Goal: Information Seeking & Learning: Find contact information

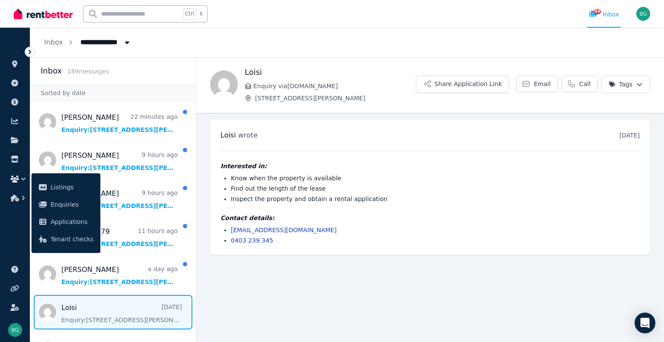
click at [12, 225] on ul "ORGANISE Properties Add property Payments Finance report Documents Marketplace …" at bounding box center [15, 188] width 30 height 305
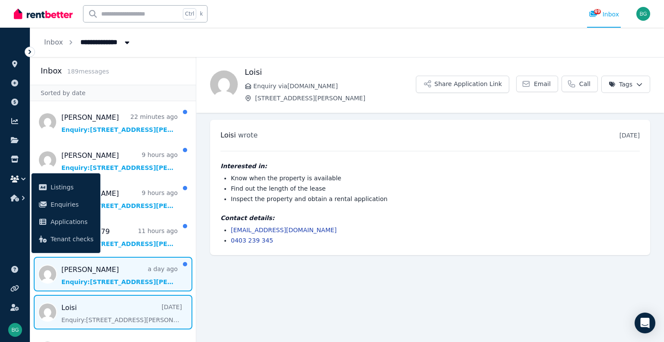
click at [97, 271] on span "Message list" at bounding box center [112, 274] width 165 height 35
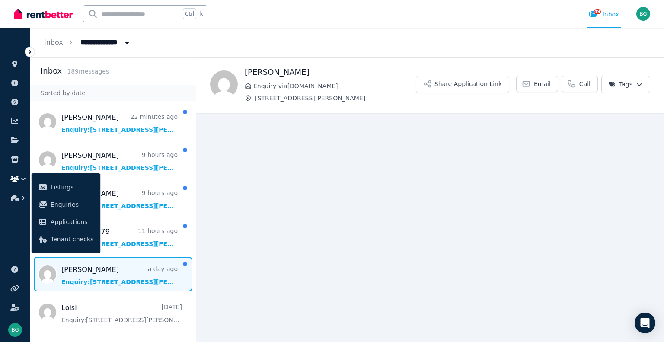
click at [22, 179] on icon "button" at bounding box center [23, 179] width 9 height 9
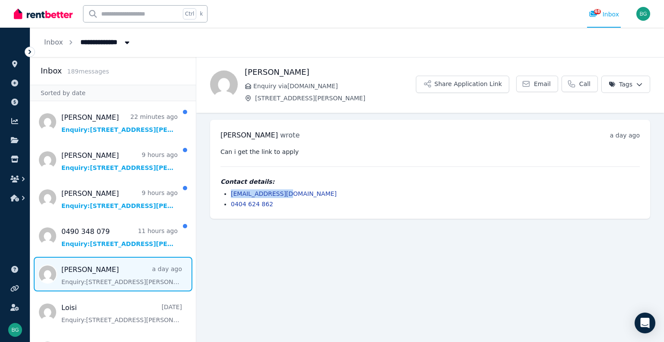
drag, startPoint x: 300, startPoint y: 193, endPoint x: 231, endPoint y: 195, distance: 69.2
click at [231, 195] on li "ckmahas@gmail.com" at bounding box center [435, 193] width 409 height 9
drag, startPoint x: 289, startPoint y: 202, endPoint x: 227, endPoint y: 206, distance: 62.4
click at [227, 206] on ul "ckmahas@gmail.com 0404 624 862" at bounding box center [429, 198] width 419 height 19
copy link "0404 624 862"
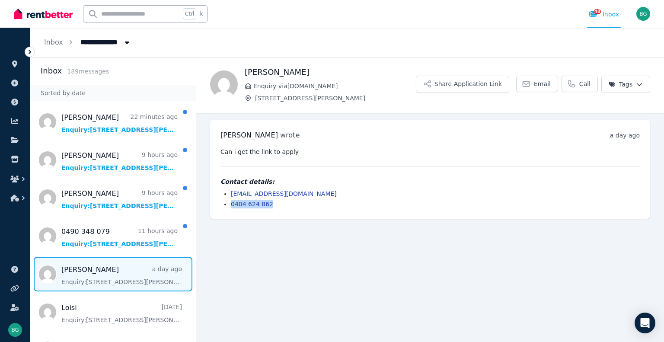
click at [434, 208] on div "Maha Choukair wrote a day ago 11:21 pm on Thu, 14 Aug 2025 Can i get the link t…" at bounding box center [430, 169] width 440 height 99
drag, startPoint x: 292, startPoint y: 194, endPoint x: 229, endPoint y: 188, distance: 63.8
click at [229, 188] on div "Contact details: ckmahas@gmail.com 0404 624 862" at bounding box center [429, 192] width 419 height 31
copy link "ckmahas@gmail.com"
drag, startPoint x: 307, startPoint y: 73, endPoint x: 235, endPoint y: 55, distance: 74.2
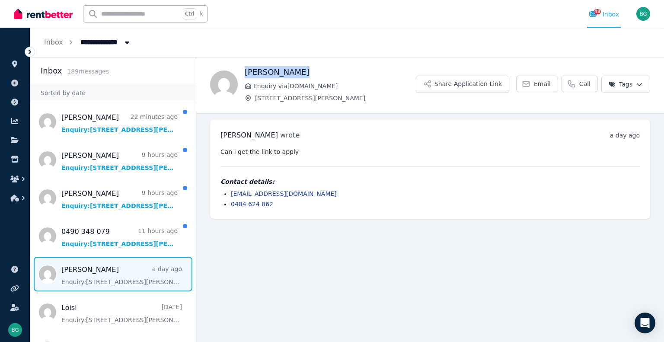
click at [235, 55] on div "**********" at bounding box center [332, 171] width 664 height 342
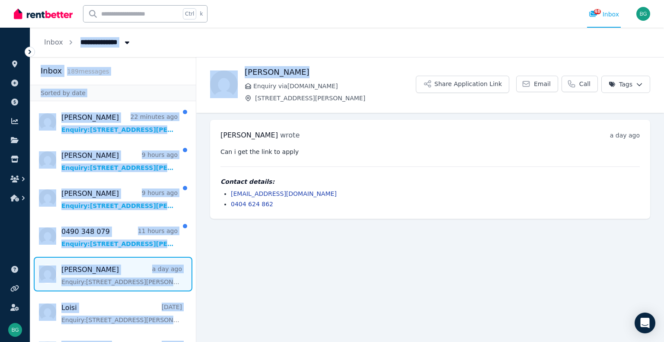
copy div "Inbox 189 message s Sorted by date John 22 minutes ago Enquiry: 65/142 Moore St…"
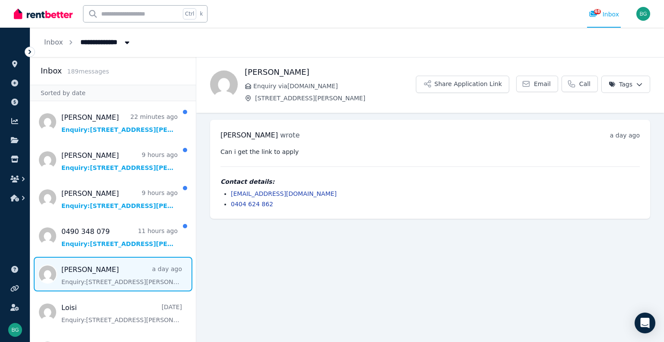
click at [363, 98] on span "[STREET_ADDRESS][PERSON_NAME]" at bounding box center [335, 98] width 161 height 9
drag, startPoint x: 315, startPoint y: 66, endPoint x: 237, endPoint y: 60, distance: 78.0
click at [237, 60] on div "Maha Choukair Enquiry via RealEstate.com.au 65/142 Moore St, Liverpool Share Ap…" at bounding box center [430, 84] width 468 height 55
copy h1 "[PERSON_NAME]"
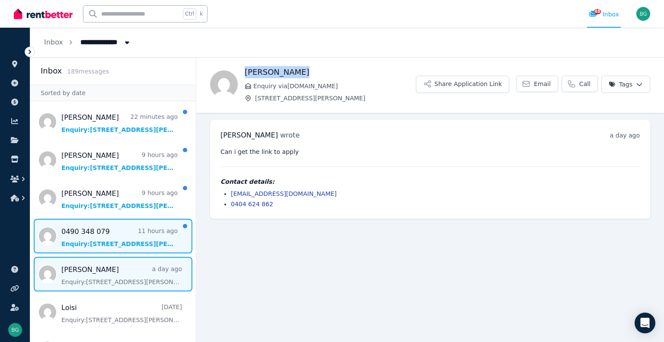
click at [131, 241] on span "Message list" at bounding box center [112, 236] width 165 height 35
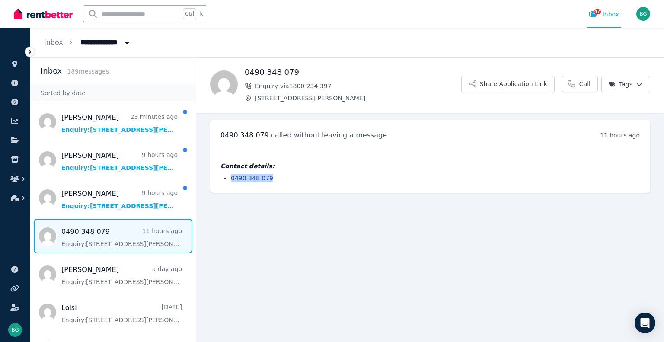
drag, startPoint x: 277, startPoint y: 176, endPoint x: 230, endPoint y: 176, distance: 46.7
click at [230, 176] on ul "0490 348 079" at bounding box center [429, 178] width 419 height 9
copy link "0490 348 079"
click at [321, 210] on main "Back 0490 348 079 Enquiry via 1800 234 397 65/142 Moore St, Liverpool Share App…" at bounding box center [430, 199] width 468 height 285
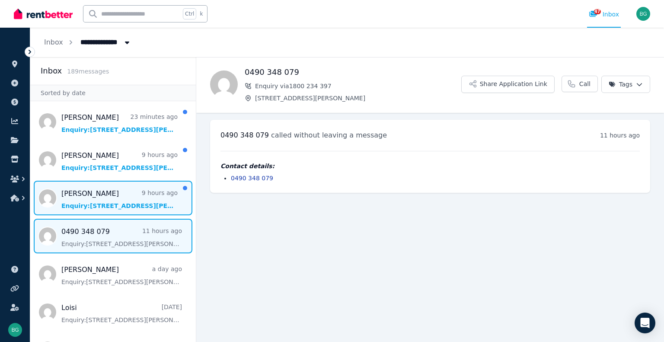
click at [96, 200] on span "Message list" at bounding box center [112, 198] width 165 height 35
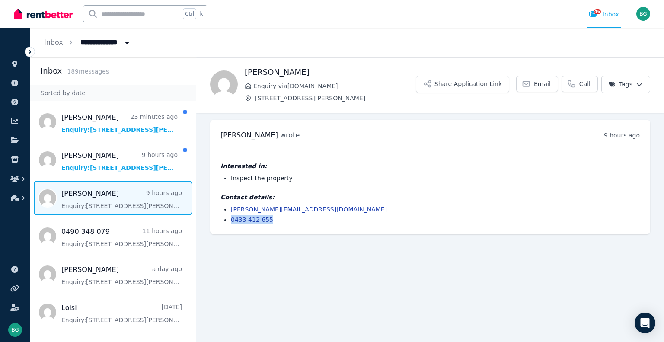
drag, startPoint x: 277, startPoint y: 218, endPoint x: 229, endPoint y: 219, distance: 48.4
click at [229, 219] on ul "jessica.angelos966@gmail.com 0433 412 655" at bounding box center [429, 214] width 419 height 19
copy link "0433 412 655"
click at [392, 253] on main "Back Jessica Enquiry via RealEstate.com.au 65/142 Moore St, Liverpool Share App…" at bounding box center [430, 199] width 468 height 285
drag, startPoint x: 325, startPoint y: 210, endPoint x: 223, endPoint y: 204, distance: 102.6
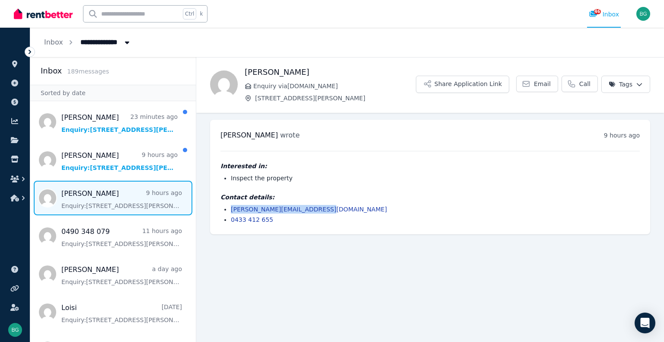
click at [223, 204] on div "Contact details: jessica.angelos966@gmail.com 0433 412 655" at bounding box center [429, 208] width 419 height 31
copy link "jessica.angelos966@gmail.com"
click at [469, 162] on h4 "Interested in:" at bounding box center [429, 166] width 419 height 9
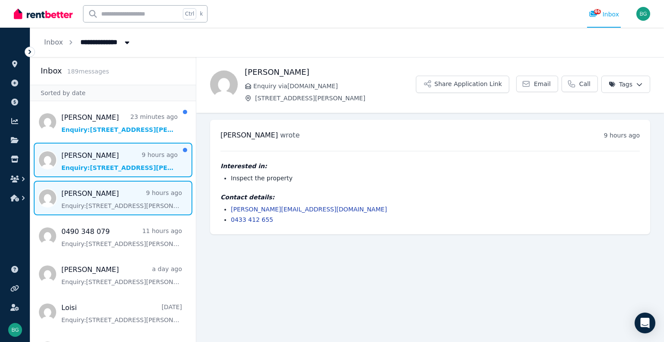
click at [108, 162] on span "Message list" at bounding box center [112, 160] width 165 height 35
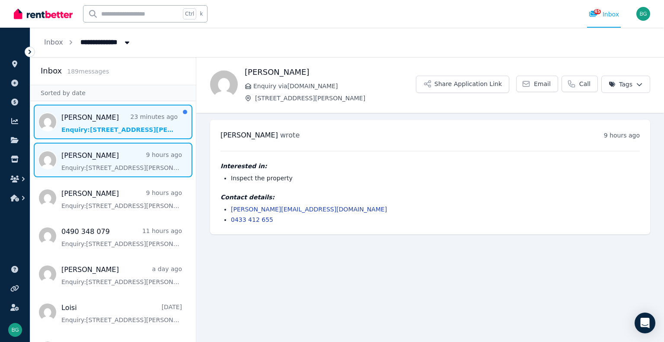
click at [107, 133] on span "Message list" at bounding box center [112, 122] width 165 height 35
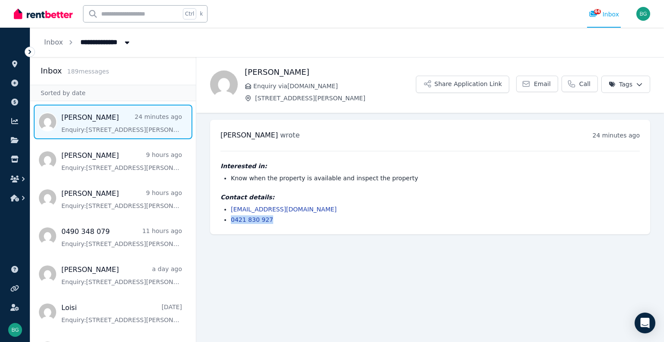
drag, startPoint x: 277, startPoint y: 219, endPoint x: 228, endPoint y: 220, distance: 48.4
click at [228, 220] on ul "johnimportexport@gmail.com 0421 830 927" at bounding box center [429, 214] width 419 height 19
copy link "0421 830 927"
drag, startPoint x: 319, startPoint y: 209, endPoint x: 220, endPoint y: 199, distance: 99.4
click at [220, 199] on div "Contact details: johnimportexport@gmail.com 0421 830 927" at bounding box center [429, 208] width 419 height 31
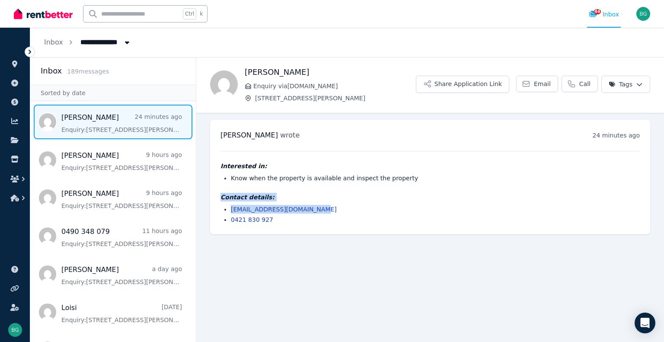
copy div "Contact details: johnimportexport@gmail.com"
click at [378, 200] on h4 "Contact details:" at bounding box center [429, 197] width 419 height 9
drag, startPoint x: 321, startPoint y: 207, endPoint x: 225, endPoint y: 209, distance: 95.5
click at [231, 209] on li "johnimportexport@gmail.com" at bounding box center [435, 209] width 409 height 9
copy link "johnimportexport@gmail.com"
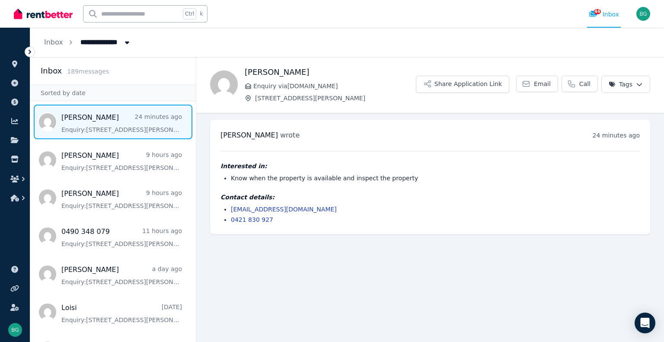
click at [404, 218] on li "0421 830 927" at bounding box center [435, 219] width 409 height 9
click at [54, 43] on link "Inbox" at bounding box center [53, 42] width 19 height 8
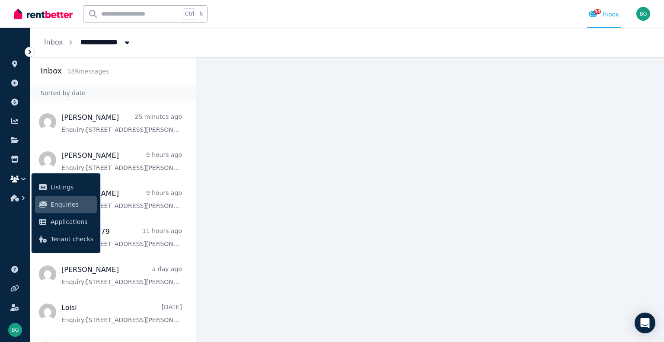
click at [20, 175] on icon "button" at bounding box center [23, 179] width 9 height 9
